Goal: Navigation & Orientation: Find specific page/section

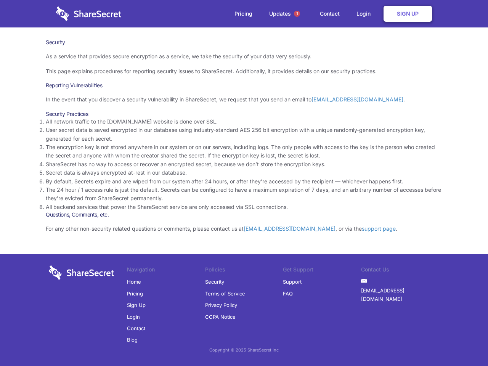
click at [244, 183] on li "By default, Secrets expire and are wiped from our system after 24 hours, or aft…" at bounding box center [244, 181] width 396 height 8
click at [297, 14] on span "1" at bounding box center [297, 14] width 6 height 6
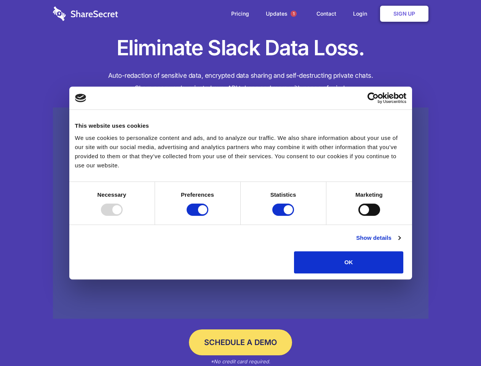
click at [123, 216] on div at bounding box center [112, 210] width 22 height 12
click at [208, 216] on input "Preferences" at bounding box center [198, 210] width 22 height 12
checkbox input "false"
click at [284, 216] on input "Statistics" at bounding box center [284, 210] width 22 height 12
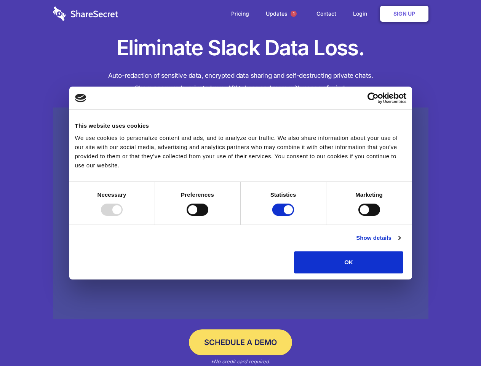
checkbox input "false"
click at [359, 216] on input "Marketing" at bounding box center [370, 210] width 22 height 12
checkbox input "true"
click at [401, 242] on link "Show details" at bounding box center [378, 237] width 44 height 9
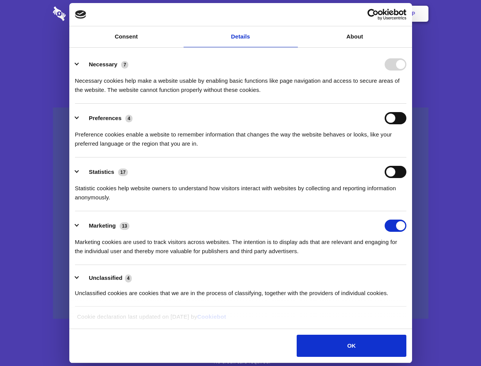
click at [407, 104] on li "Necessary 7 Necessary cookies help make a website usable by enabling basic func…" at bounding box center [241, 77] width 332 height 54
